Goal: Task Accomplishment & Management: Use online tool/utility

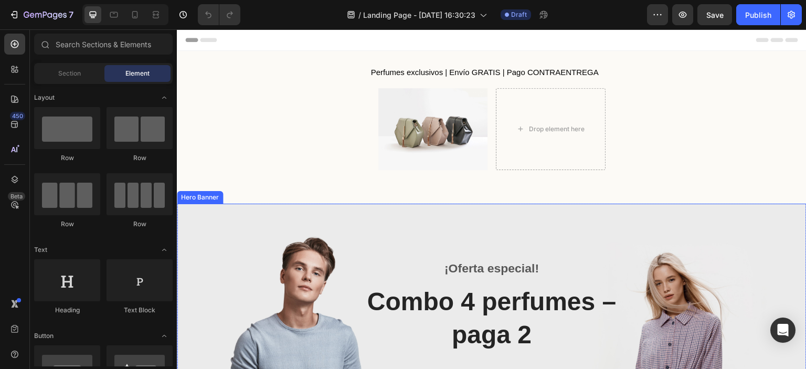
click at [590, 219] on div "Overlay" at bounding box center [492, 335] width 630 height 263
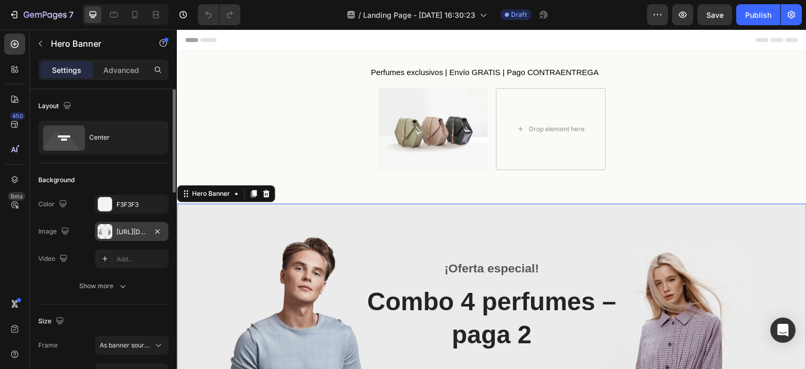
click at [131, 229] on div "[URL][DOMAIN_NAME]" at bounding box center [132, 231] width 30 height 9
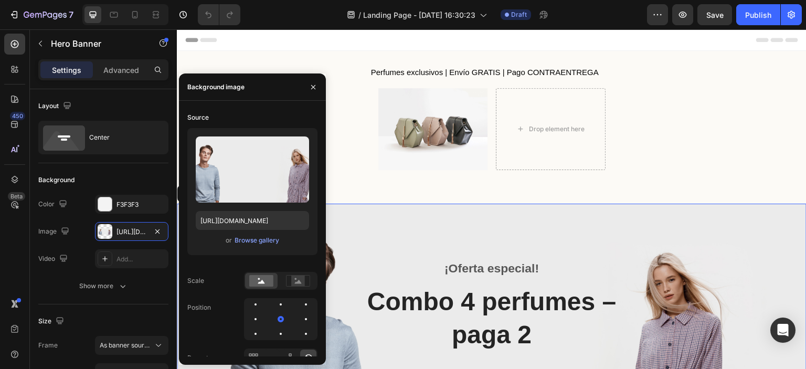
drag, startPoint x: 318, startPoint y: 368, endPoint x: 310, endPoint y: 360, distance: 11.5
click at [311, 361] on div "¡Oferta especial! Text block Combo 4 perfumes – paga 2 Heading Comprar ahora Bu…" at bounding box center [492, 335] width 630 height 151
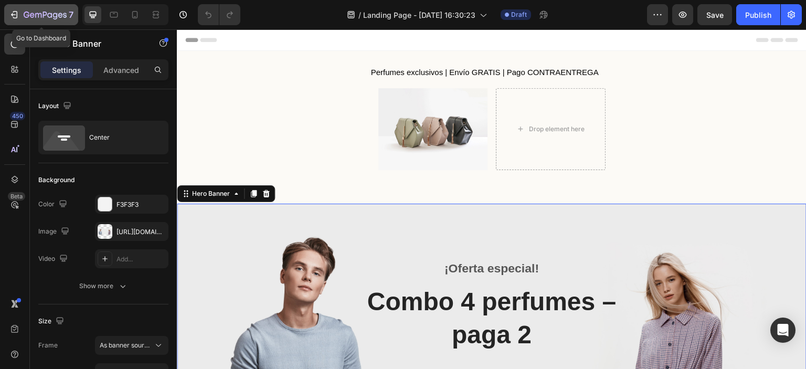
click at [49, 14] on icon "button" at bounding box center [49, 15] width 5 height 5
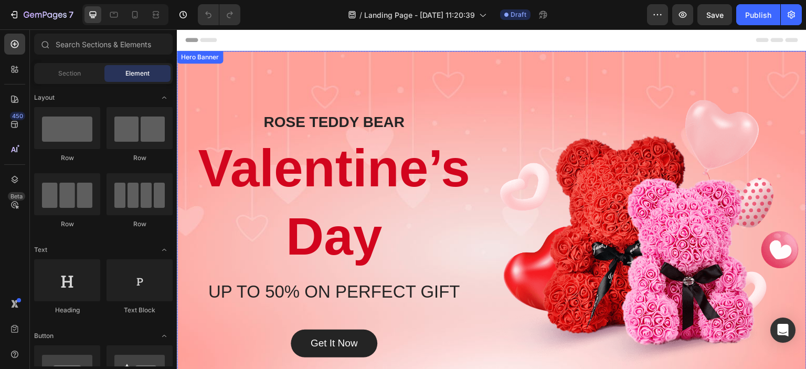
click at [559, 67] on div "Overlay" at bounding box center [492, 235] width 630 height 368
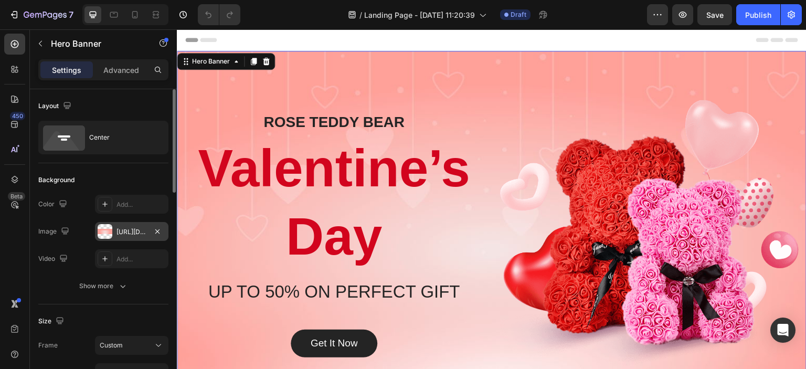
click at [119, 232] on div "https://ucarecdn.com/a570b02a-158e-4e22-bb15-b81faa78c543/-/format/auto/" at bounding box center [132, 231] width 30 height 9
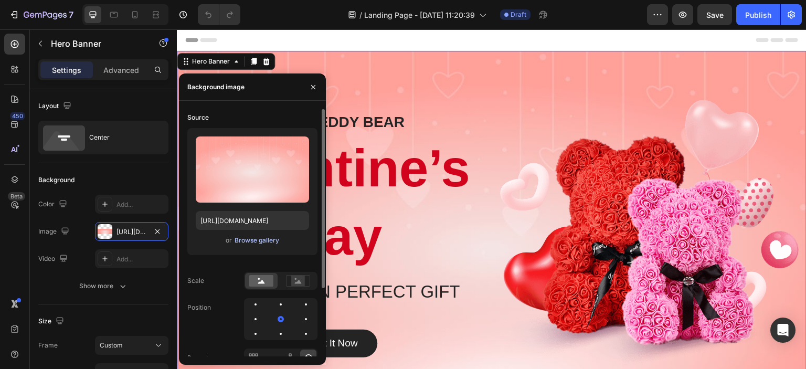
click at [251, 242] on div "Browse gallery" at bounding box center [257, 240] width 45 height 9
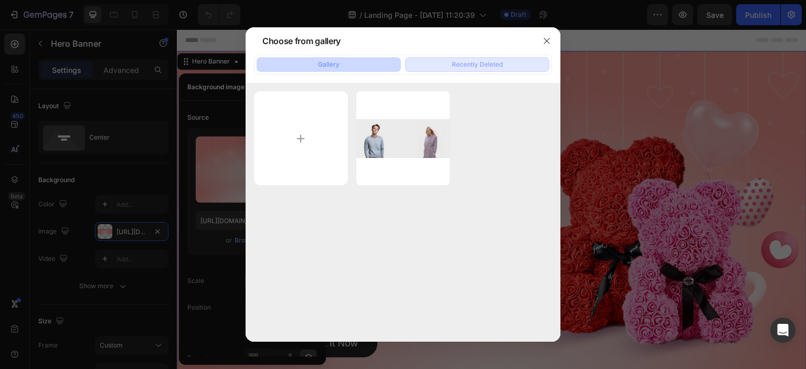
click at [474, 62] on div "Recently Deleted" at bounding box center [477, 64] width 51 height 9
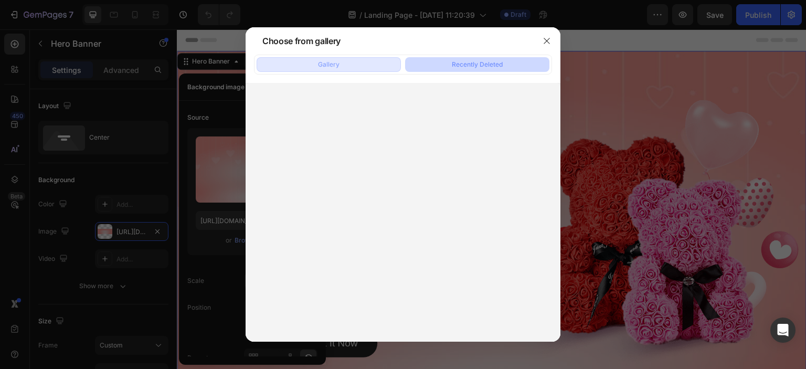
click at [320, 65] on div "Gallery" at bounding box center [329, 64] width 22 height 9
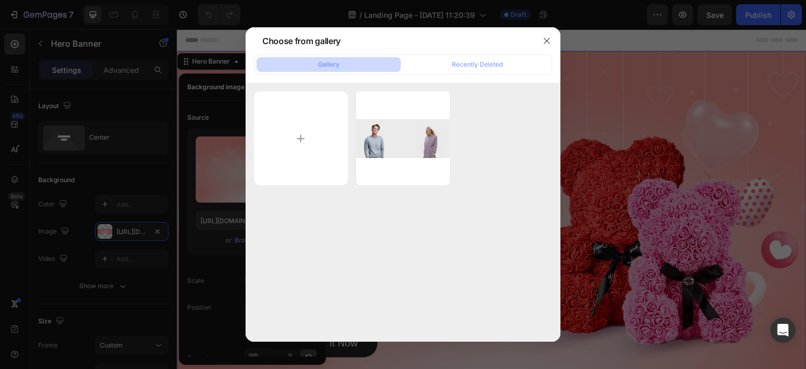
click at [428, 261] on div "bg (4).png 3368.92 kb" at bounding box center [403, 212] width 315 height 258
click at [300, 140] on input "file" at bounding box center [301, 138] width 94 height 94
click at [543, 40] on icon "button" at bounding box center [547, 41] width 8 height 8
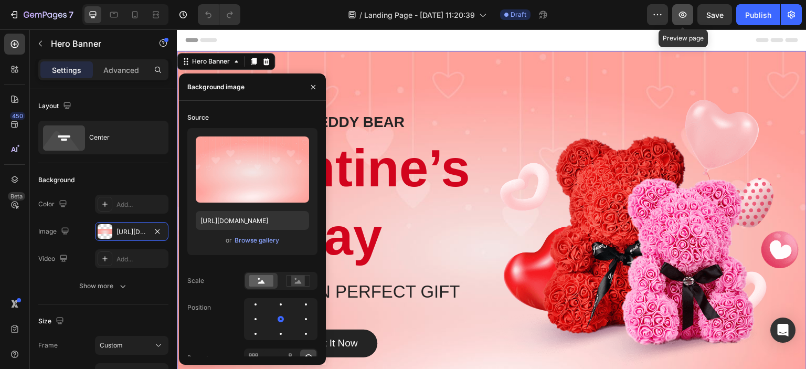
click at [685, 16] on icon "button" at bounding box center [683, 14] width 11 height 11
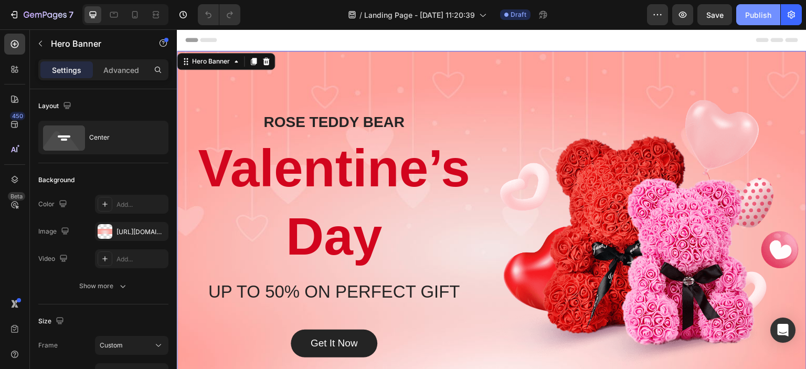
click at [757, 14] on div "Publish" at bounding box center [759, 14] width 26 height 11
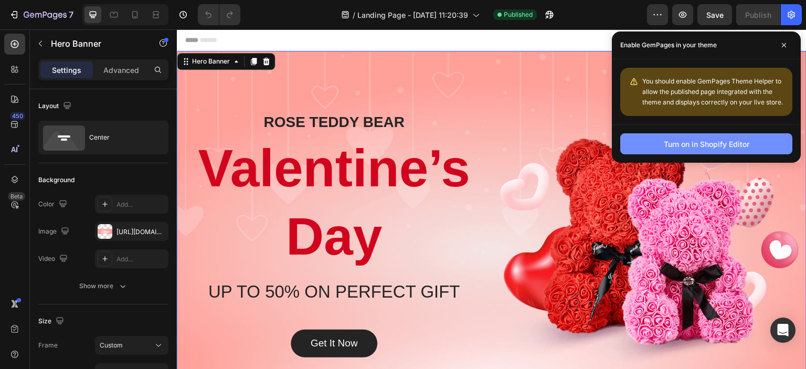
click at [684, 146] on div "Turn on in Shopify Editor" at bounding box center [707, 144] width 86 height 11
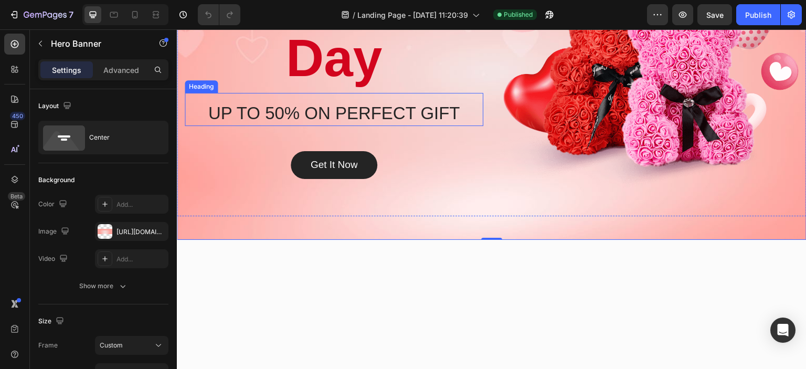
scroll to position [189, 0]
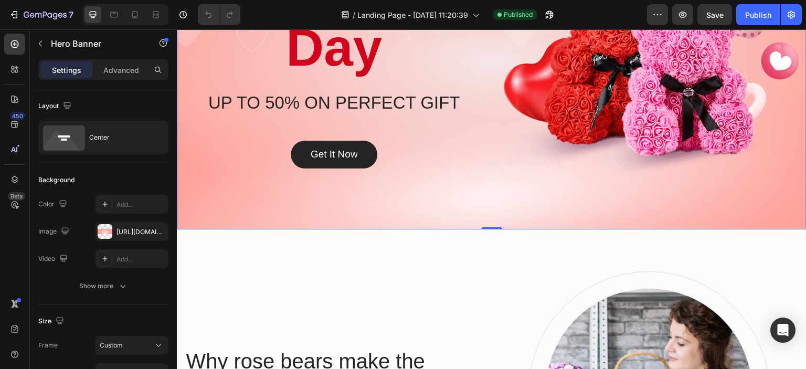
click at [367, 219] on div "Overlay" at bounding box center [492, 46] width 630 height 368
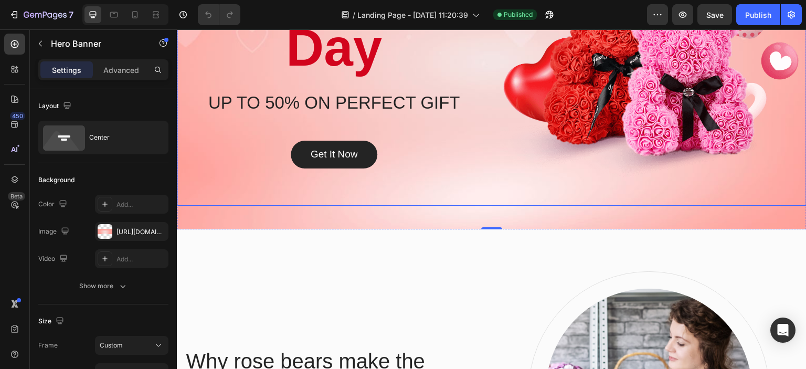
scroll to position [0, 0]
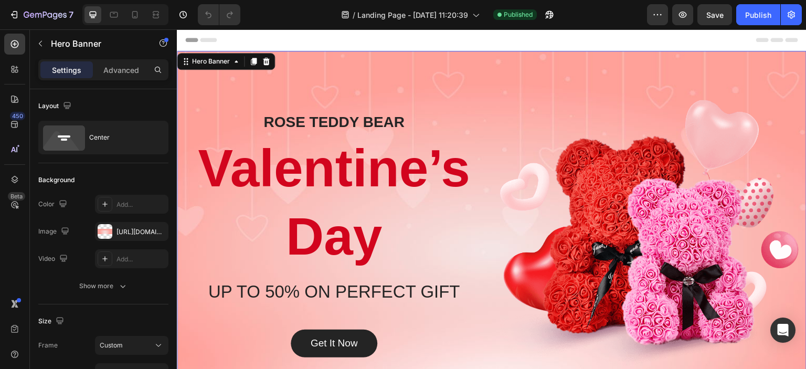
click at [320, 55] on div "Overlay" at bounding box center [492, 235] width 630 height 368
click at [313, 52] on div "Overlay" at bounding box center [492, 235] width 630 height 368
click at [203, 41] on span "Header" at bounding box center [208, 40] width 23 height 11
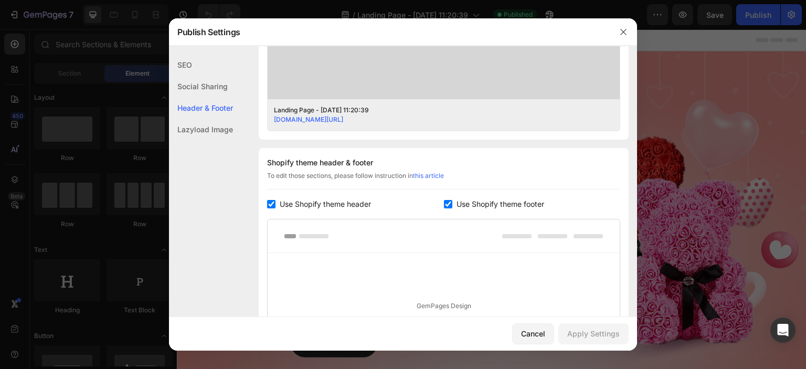
scroll to position [491, 0]
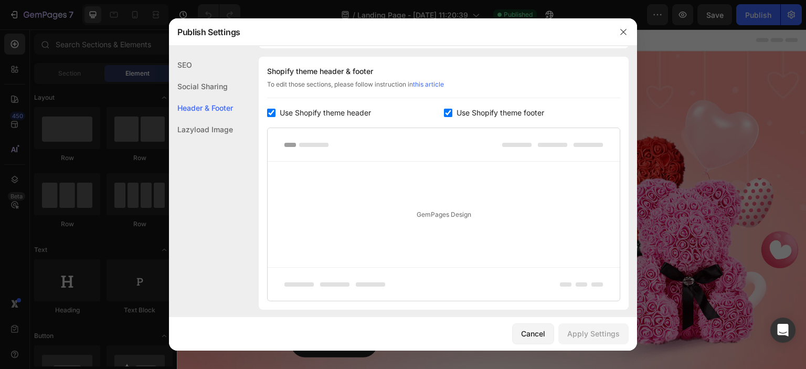
click at [445, 113] on input "checkbox" at bounding box center [448, 113] width 8 height 8
checkbox input "false"
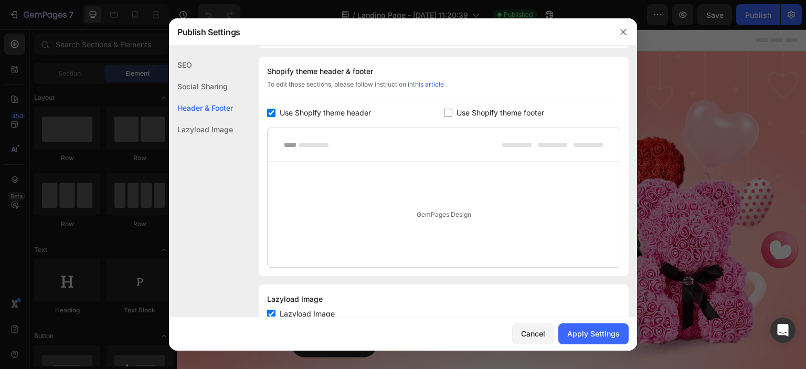
click at [269, 113] on input "checkbox" at bounding box center [271, 113] width 8 height 8
checkbox input "false"
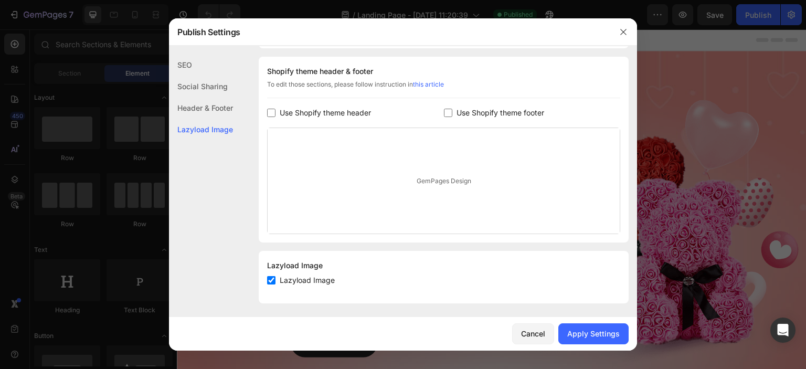
click at [445, 113] on input "checkbox" at bounding box center [448, 113] width 8 height 8
checkbox input "true"
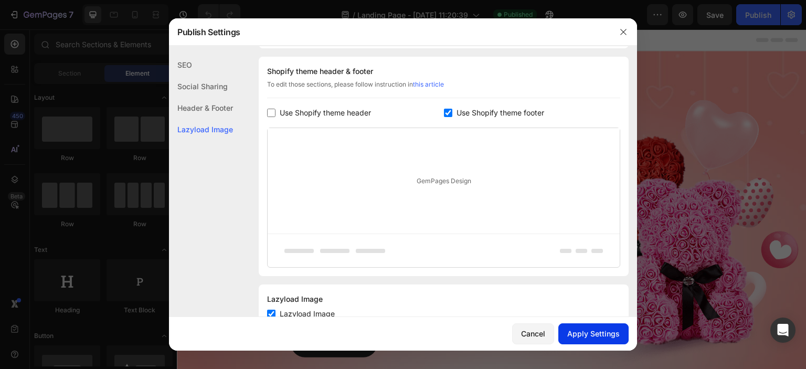
click at [598, 331] on div "Apply Settings" at bounding box center [594, 333] width 53 height 11
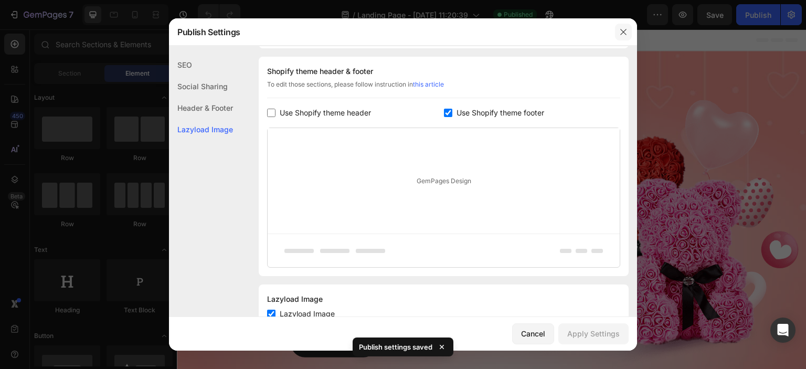
click at [625, 31] on icon "button" at bounding box center [624, 32] width 6 height 6
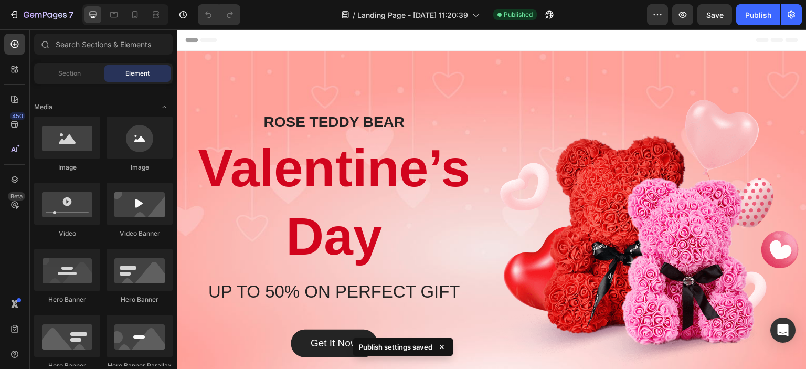
scroll to position [0, 0]
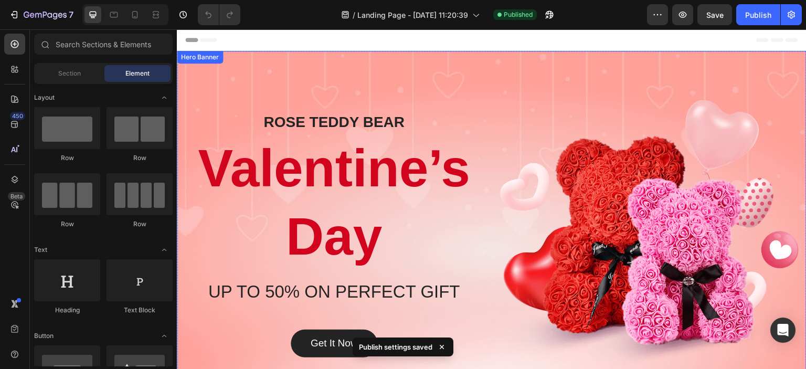
click at [301, 60] on div "Overlay" at bounding box center [492, 235] width 630 height 368
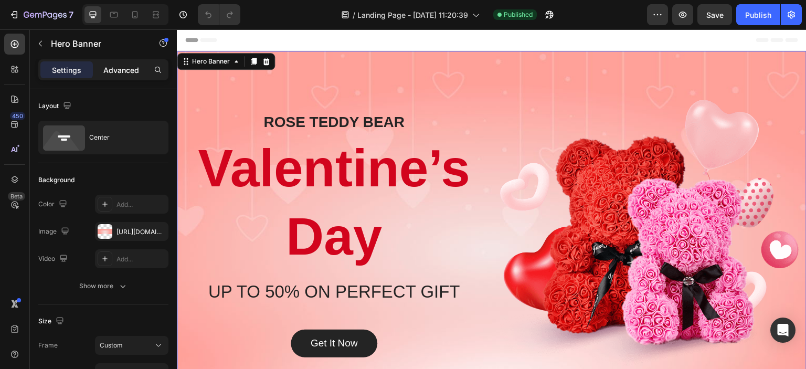
click at [99, 76] on div "Advanced" at bounding box center [121, 69] width 53 height 17
